Goal: Task Accomplishment & Management: Use online tool/utility

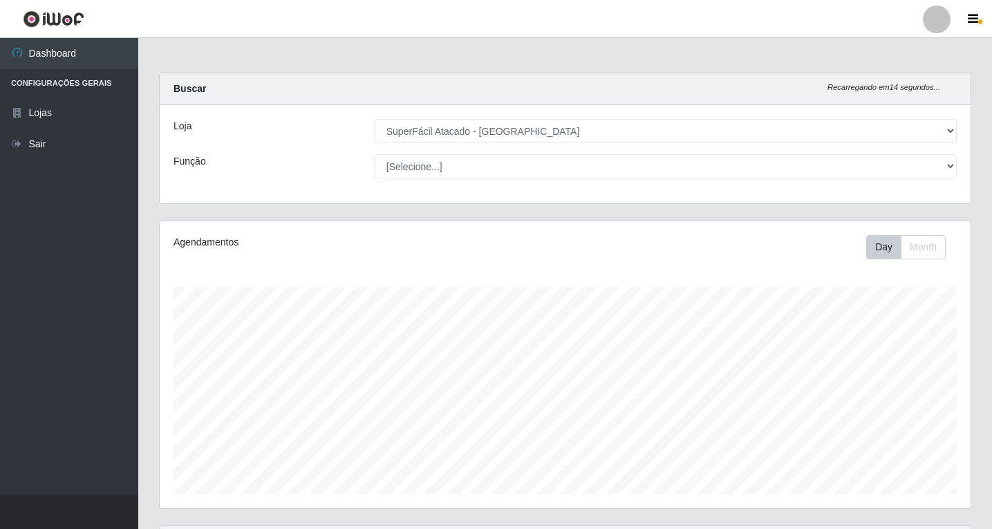
select select "503"
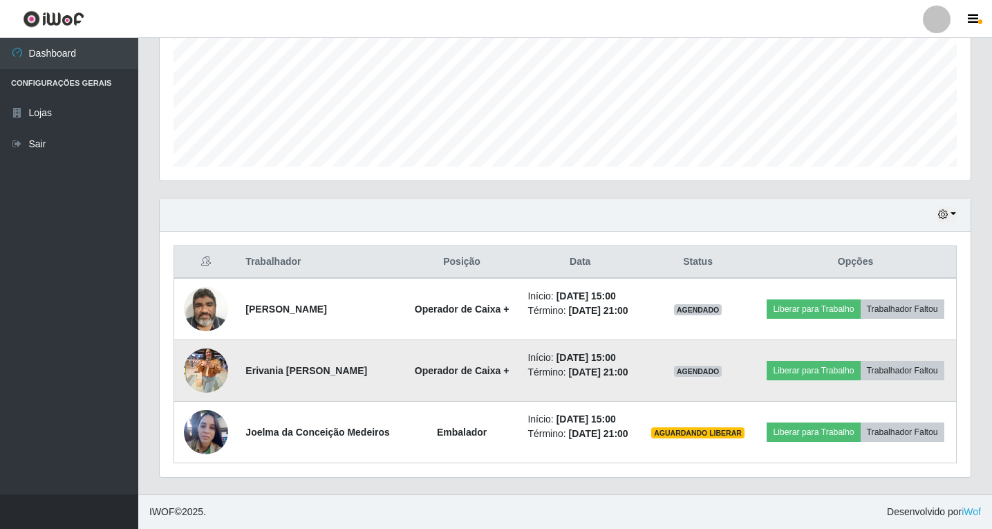
scroll to position [287, 811]
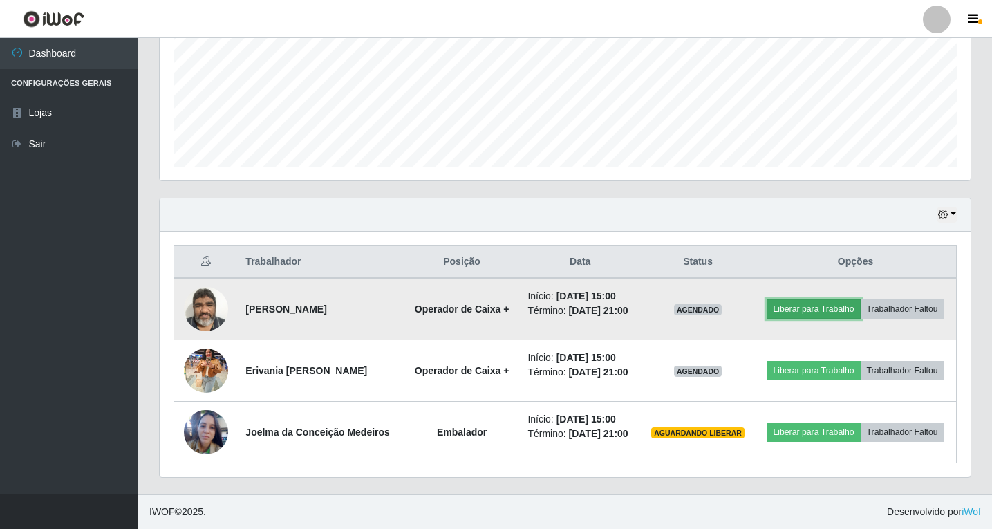
click at [806, 311] on button "Liberar para Trabalho" at bounding box center [813, 308] width 93 height 19
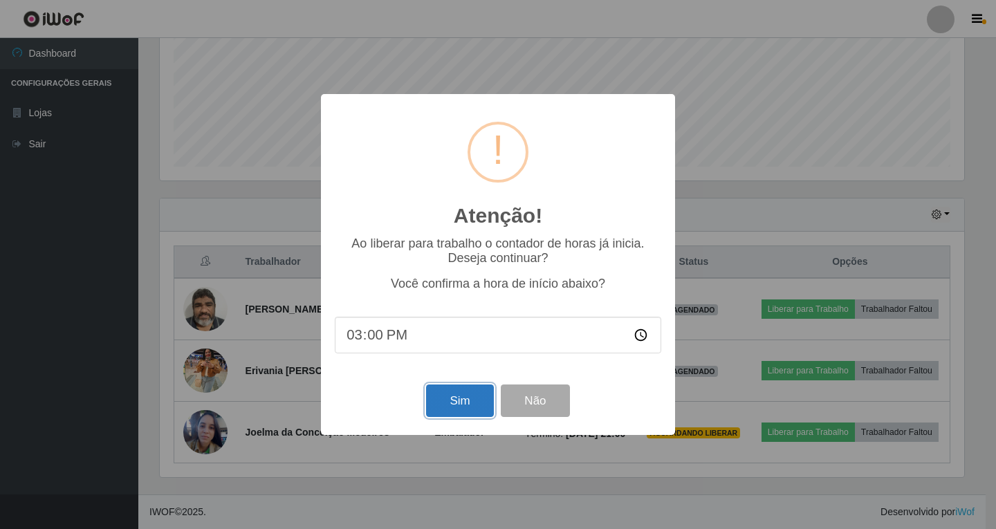
click at [476, 409] on button "Sim" at bounding box center [459, 401] width 67 height 33
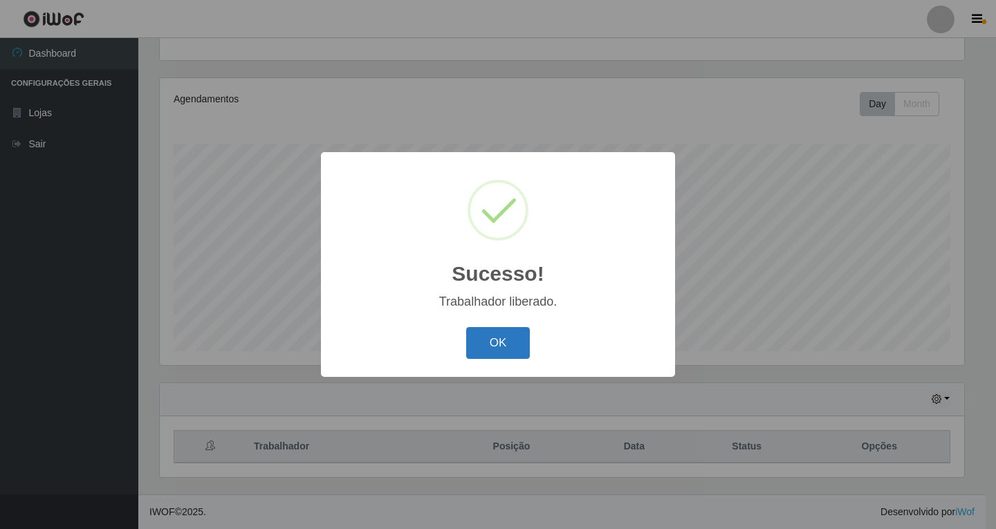
click at [505, 346] on button "OK" at bounding box center [498, 343] width 64 height 33
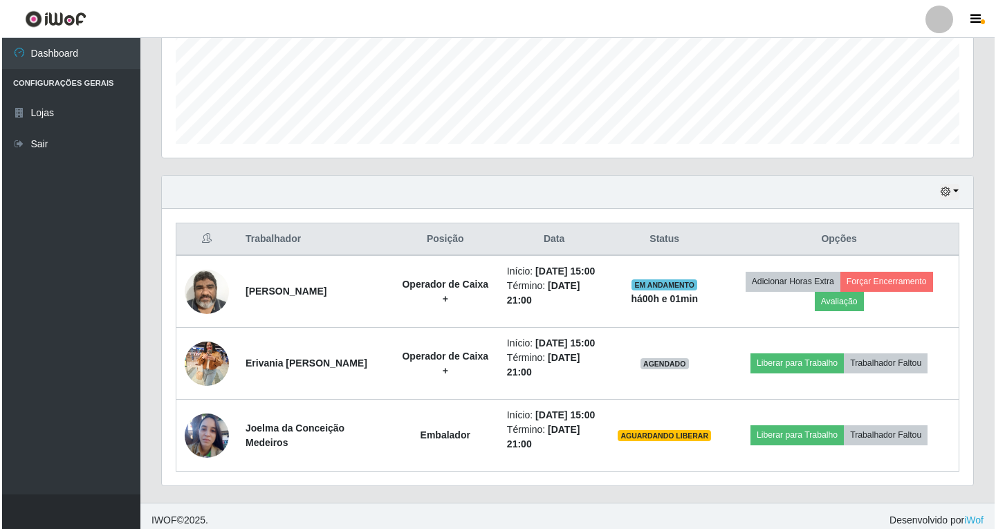
scroll to position [359, 0]
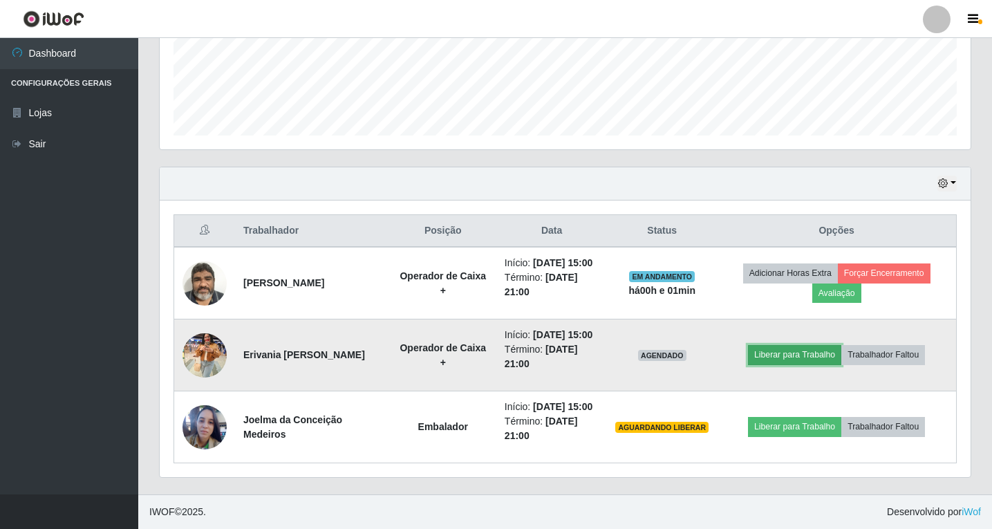
click at [808, 358] on button "Liberar para Trabalho" at bounding box center [794, 354] width 93 height 19
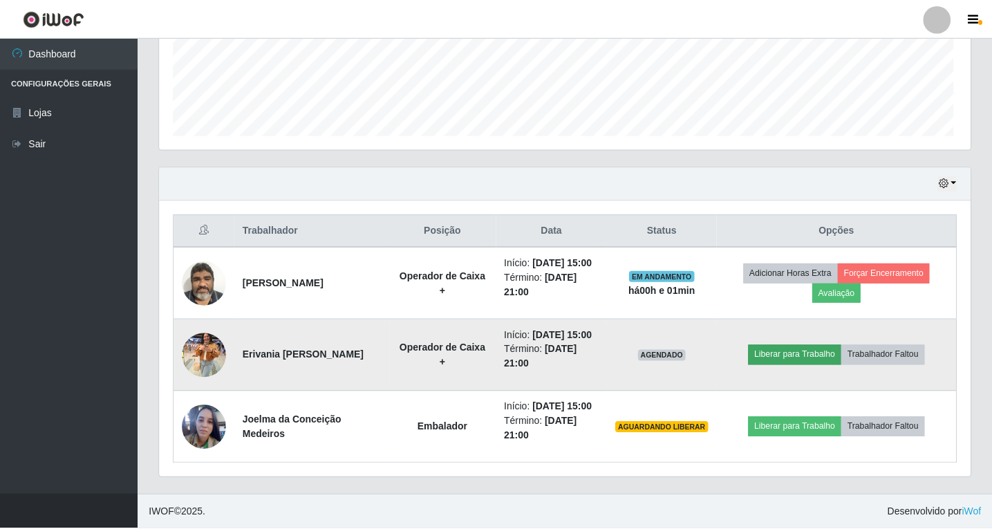
scroll to position [287, 804]
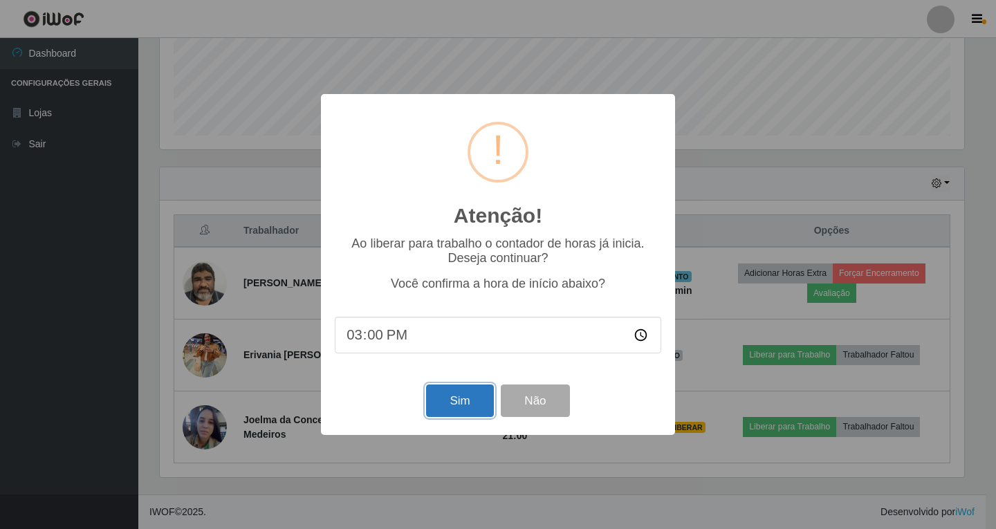
click at [454, 407] on button "Sim" at bounding box center [459, 401] width 67 height 33
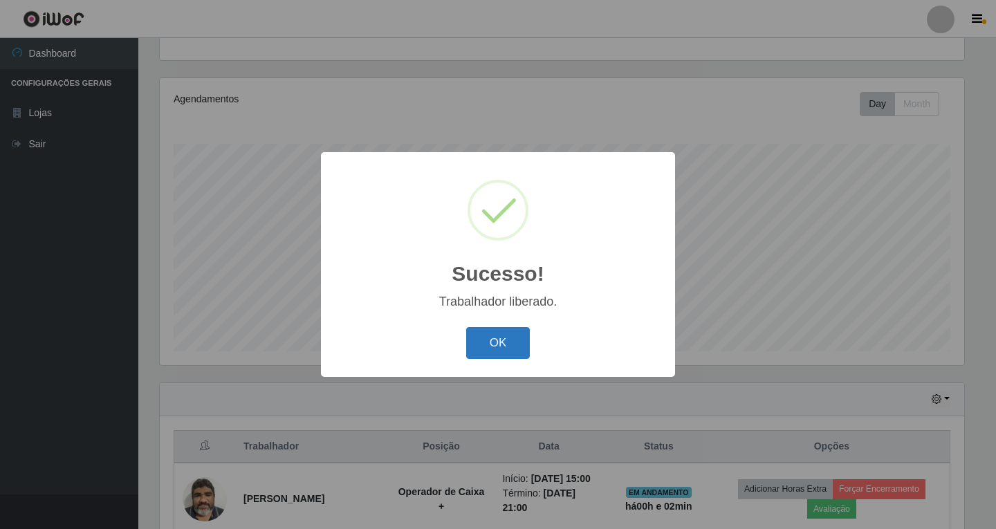
click at [510, 348] on button "OK" at bounding box center [498, 343] width 64 height 33
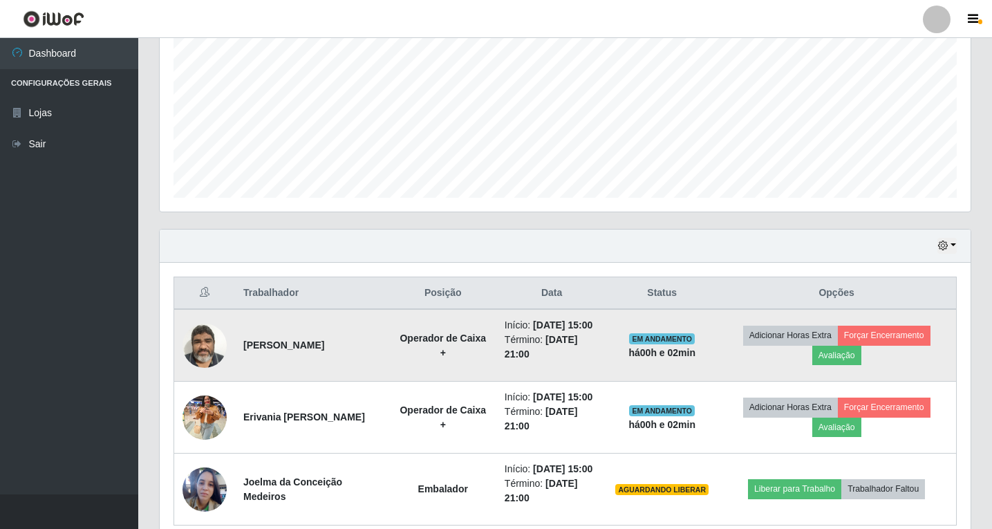
scroll to position [359, 0]
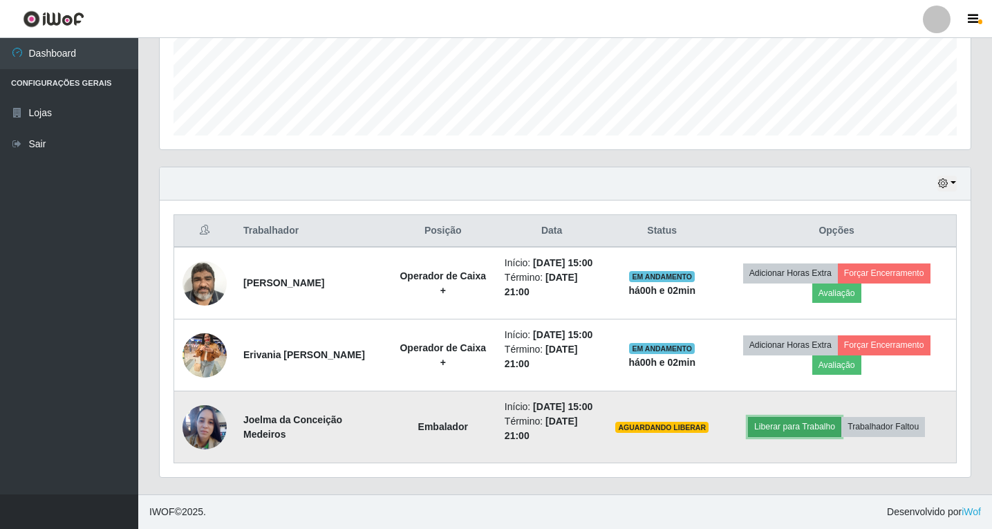
click at [797, 428] on button "Liberar para Trabalho" at bounding box center [794, 426] width 93 height 19
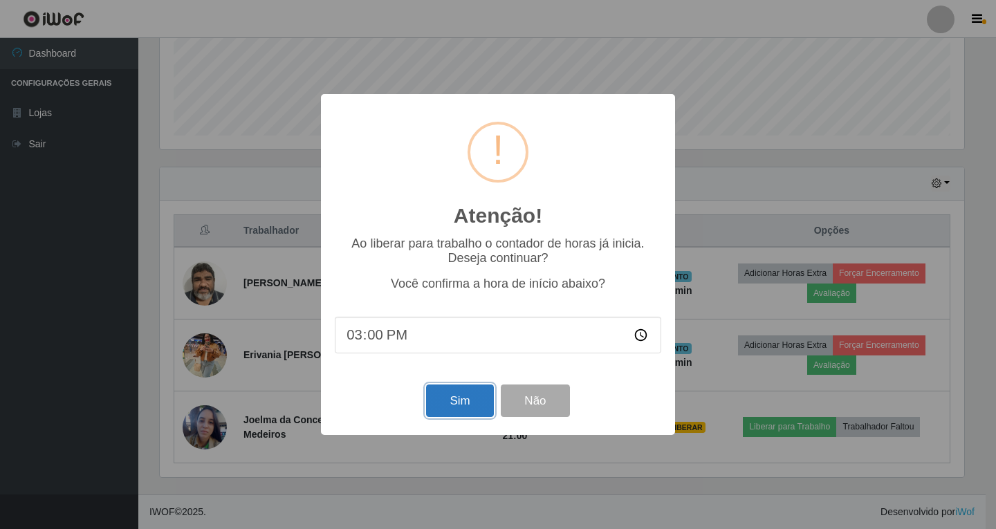
click at [453, 400] on button "Sim" at bounding box center [459, 401] width 67 height 33
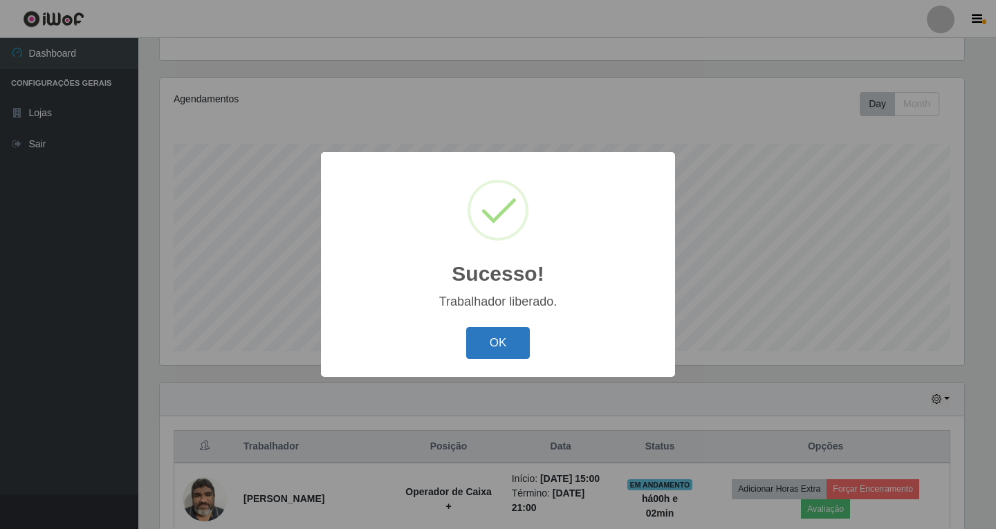
click at [484, 345] on button "OK" at bounding box center [498, 343] width 64 height 33
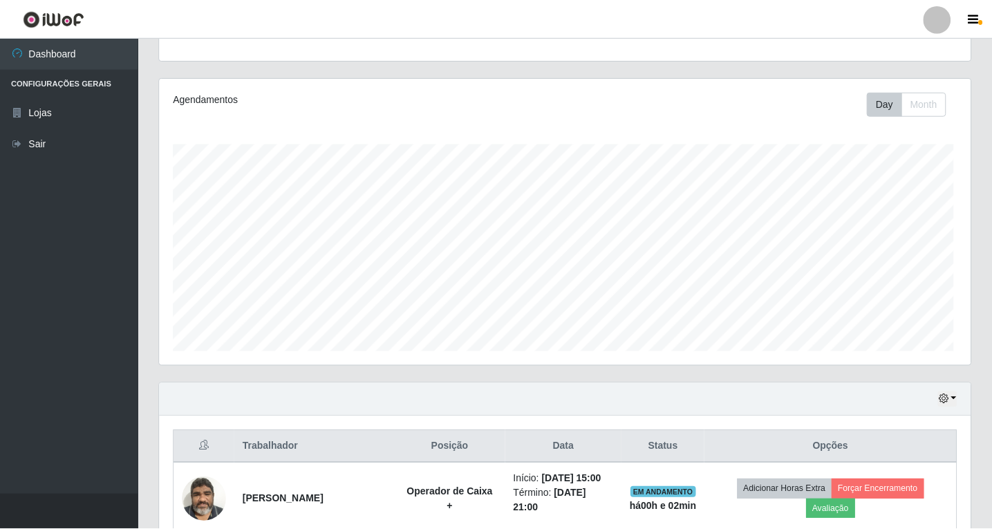
scroll to position [0, 0]
